Goal: Task Accomplishment & Management: Use online tool/utility

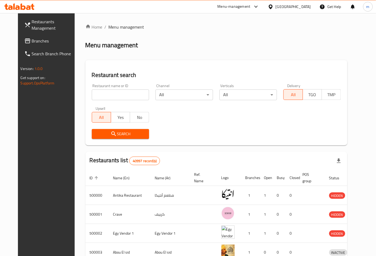
click at [306, 9] on div "Egypt" at bounding box center [292, 7] width 35 height 6
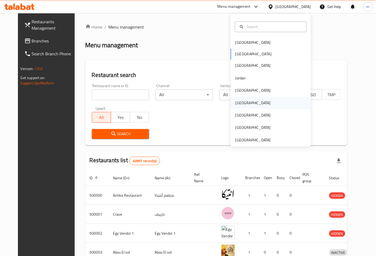
click at [246, 105] on div "Oman" at bounding box center [271, 103] width 80 height 12
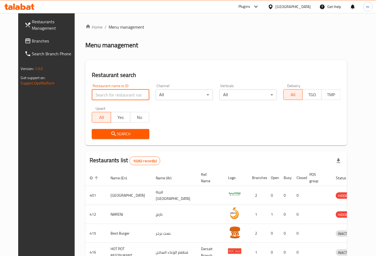
click at [134, 90] on input "search" at bounding box center [121, 95] width 58 height 11
click at [32, 40] on span "Branches" at bounding box center [54, 41] width 45 height 6
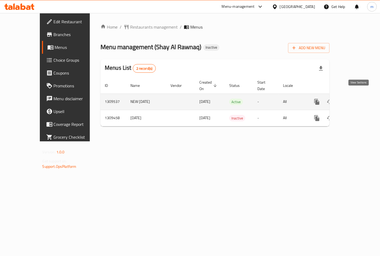
click at [357, 99] on icon "enhanced table" at bounding box center [356, 102] width 6 height 6
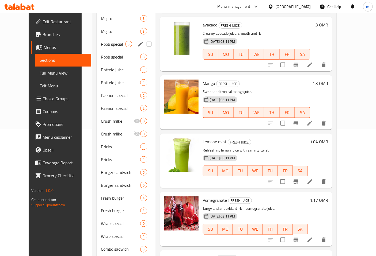
scroll to position [66, 0]
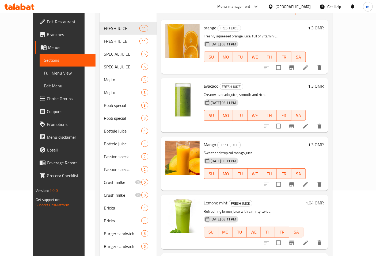
click at [47, 25] on span "Edit Restaurant" at bounding box center [69, 21] width 45 height 6
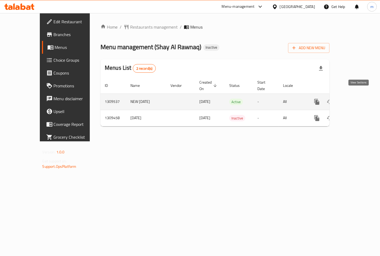
click at [359, 99] on icon "enhanced table" at bounding box center [356, 102] width 6 height 6
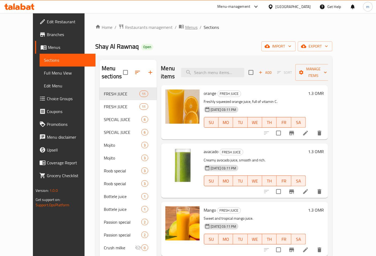
click at [185, 28] on span "Menus" at bounding box center [191, 27] width 12 height 6
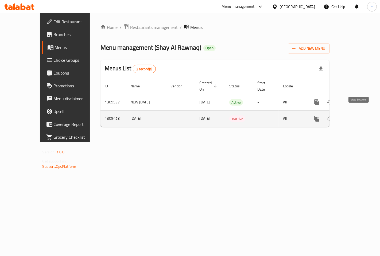
click at [359, 116] on icon "enhanced table" at bounding box center [356, 119] width 6 height 6
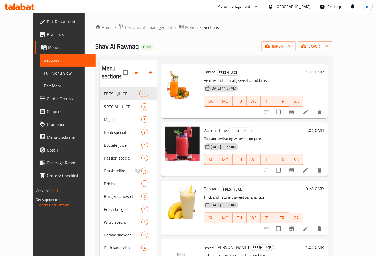
click at [185, 27] on span "Menus" at bounding box center [191, 27] width 12 height 6
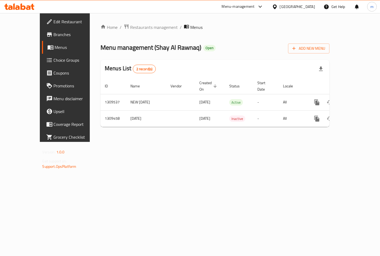
drag, startPoint x: 205, startPoint y: 113, endPoint x: 231, endPoint y: 142, distance: 39.0
click at [231, 142] on div "Home / Restaurants management / Menus Menu management ( Shay Al Rawnaq ) Open A…" at bounding box center [215, 77] width 251 height 129
click at [218, 142] on div "Home / Restaurants management / Menus Menu management ( Shay Al Rawnaq ) Open A…" at bounding box center [215, 77] width 251 height 129
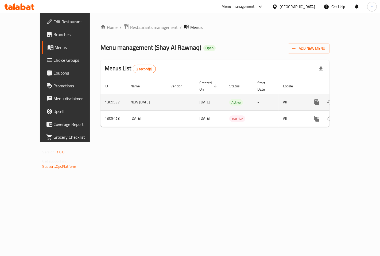
drag, startPoint x: 207, startPoint y: 97, endPoint x: 223, endPoint y: 104, distance: 17.4
click at [250, 97] on tr "1309537 NEW 9/3/2025 03/09/2025 Active - All" at bounding box center [234, 102] width 266 height 16
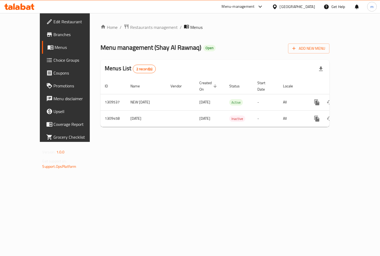
drag, startPoint x: 217, startPoint y: 145, endPoint x: 211, endPoint y: 131, distance: 15.7
click at [217, 142] on div "Home / Restaurants management / Menus Menu management ( Shay Al Rawnaq ) Open A…" at bounding box center [215, 77] width 251 height 129
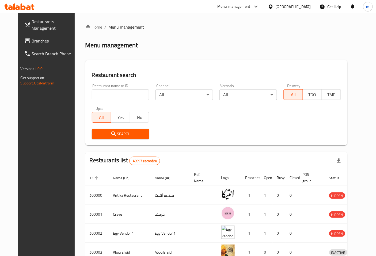
click at [307, 6] on div "Egypt" at bounding box center [292, 7] width 35 height 6
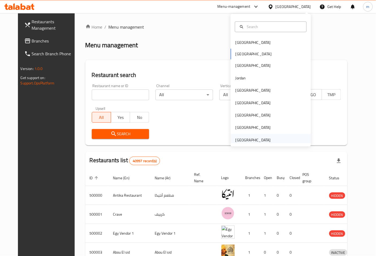
click at [249, 139] on div "[GEOGRAPHIC_DATA]" at bounding box center [252, 140] width 35 height 6
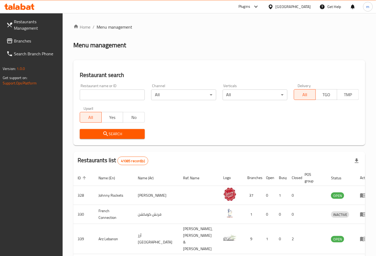
click at [34, 42] on span "Branches" at bounding box center [36, 41] width 45 height 6
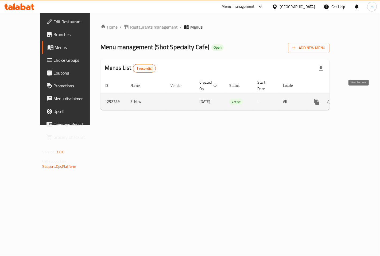
click at [359, 99] on icon "enhanced table" at bounding box center [356, 102] width 6 height 6
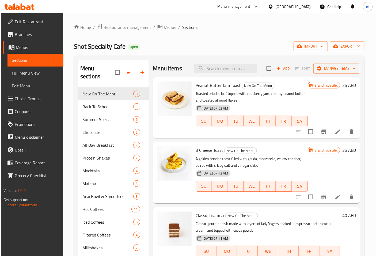
click at [335, 68] on span "Manage items" at bounding box center [336, 68] width 38 height 7
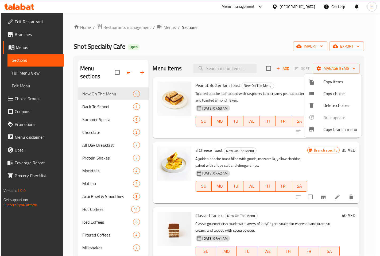
click at [330, 127] on span "Copy branch menu" at bounding box center [341, 129] width 34 height 6
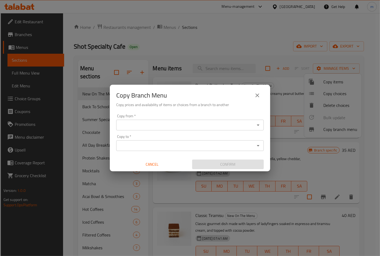
click at [137, 122] on input "Copy from   *" at bounding box center [186, 124] width 136 height 7
click at [157, 128] on input "Copy from   *" at bounding box center [186, 124] width 136 height 7
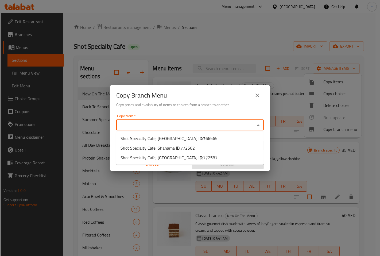
paste input "766565"
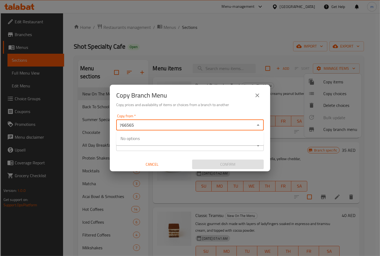
type input "766565"
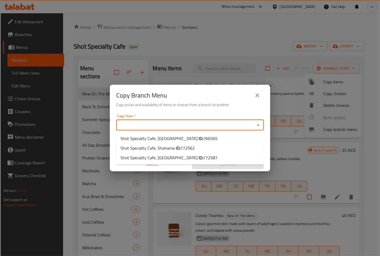
drag, startPoint x: 175, startPoint y: 126, endPoint x: 171, endPoint y: 126, distance: 3.2
click at [171, 126] on input "Copy from   *" at bounding box center [186, 124] width 136 height 7
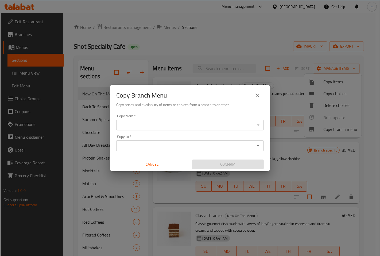
click at [213, 95] on div "Copy Branch Menu" at bounding box center [190, 95] width 148 height 13
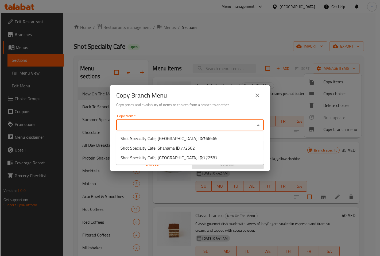
click at [193, 127] on input "Copy from   *" at bounding box center [186, 124] width 136 height 7
click at [200, 124] on input "Copy from   *" at bounding box center [186, 124] width 136 height 7
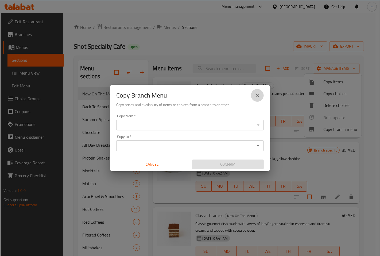
click at [260, 92] on icon "close" at bounding box center [257, 95] width 6 height 6
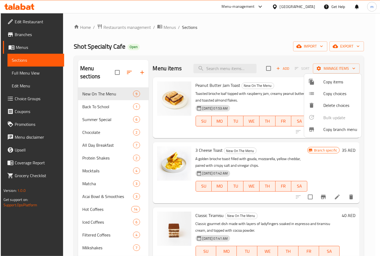
click at [24, 31] on div at bounding box center [190, 128] width 380 height 256
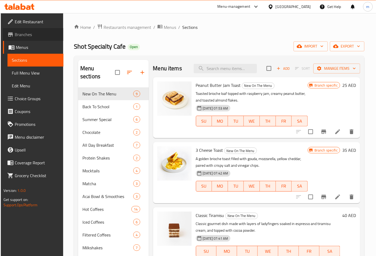
click at [24, 31] on span "Branches" at bounding box center [37, 34] width 45 height 6
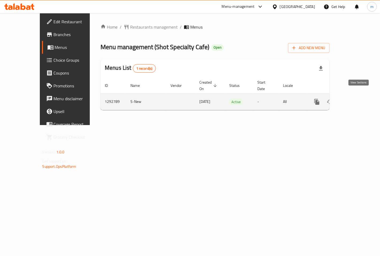
click at [359, 99] on icon "enhanced table" at bounding box center [356, 102] width 6 height 6
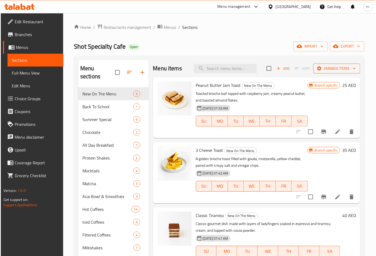
click at [338, 65] on span "Manage items" at bounding box center [336, 68] width 38 height 7
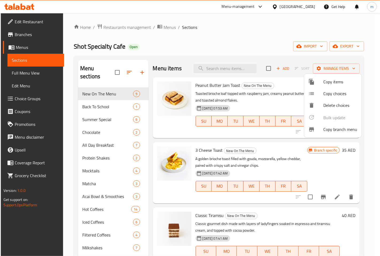
click at [322, 129] on div at bounding box center [316, 129] width 15 height 6
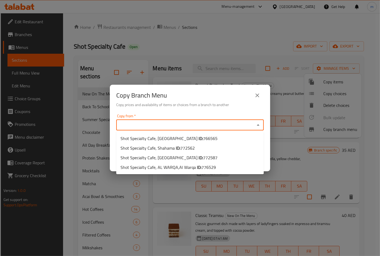
click at [162, 122] on input "Copy from   *" at bounding box center [186, 124] width 136 height 7
paste input "766565"
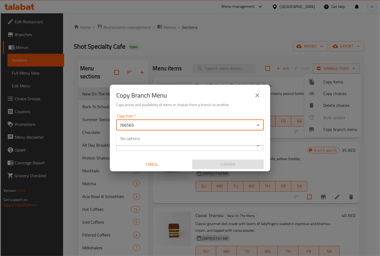
type input "766565"
click at [194, 112] on div "Copy Branch Menu Copy prices and availability of items or choices from a branch…" at bounding box center [190, 98] width 160 height 27
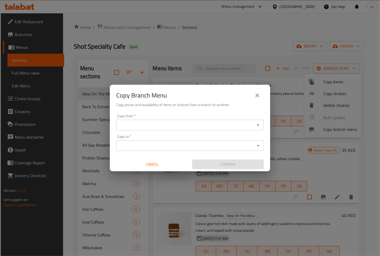
click at [163, 125] on input "Copy from   *" at bounding box center [186, 124] width 136 height 7
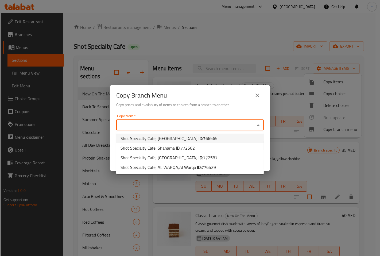
click at [203, 136] on span "766565" at bounding box center [210, 139] width 14 height 8
type input "Shot Specialty Cafe, [GEOGRAPHIC_DATA]"
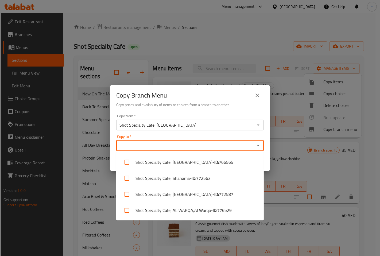
click at [141, 143] on input "Copy to   *" at bounding box center [186, 145] width 136 height 7
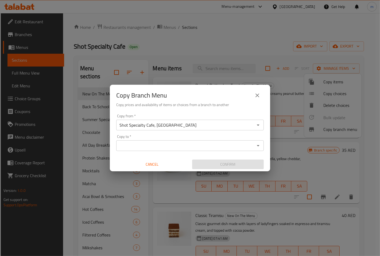
click at [187, 142] on input "Copy to   *" at bounding box center [186, 145] width 136 height 7
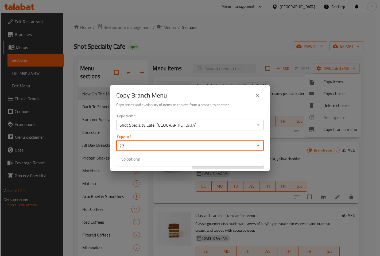
type input "7"
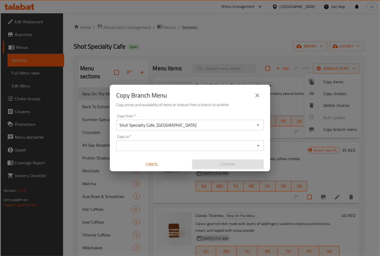
click at [161, 147] on input "Copy to   *" at bounding box center [186, 145] width 136 height 7
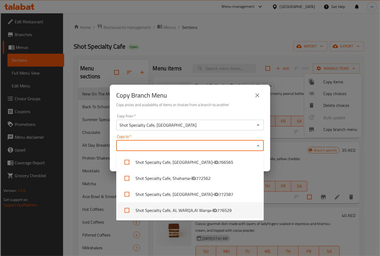
click at [223, 210] on span "776529" at bounding box center [224, 210] width 14 height 6
checkbox input "true"
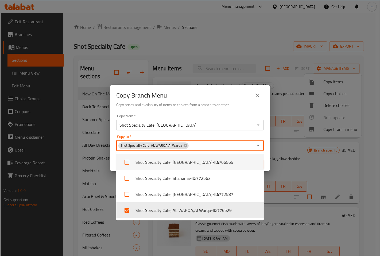
click at [248, 110] on div "Copy Branch Menu Copy prices and availability of items or choices from a branch…" at bounding box center [190, 98] width 160 height 27
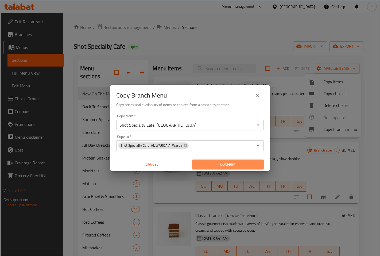
click at [225, 164] on span "Confirm" at bounding box center [228, 164] width 63 height 7
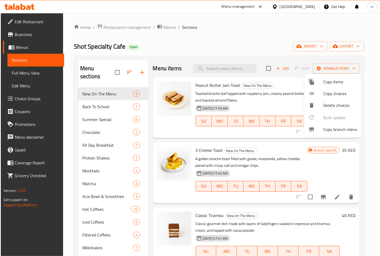
click at [15, 36] on div at bounding box center [190, 128] width 380 height 256
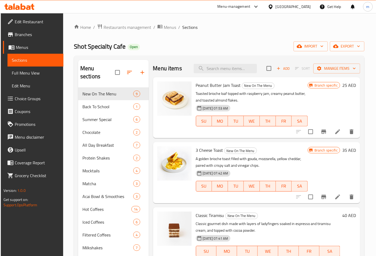
click at [25, 33] on span "Branches" at bounding box center [37, 34] width 45 height 6
